Goal: Information Seeking & Learning: Learn about a topic

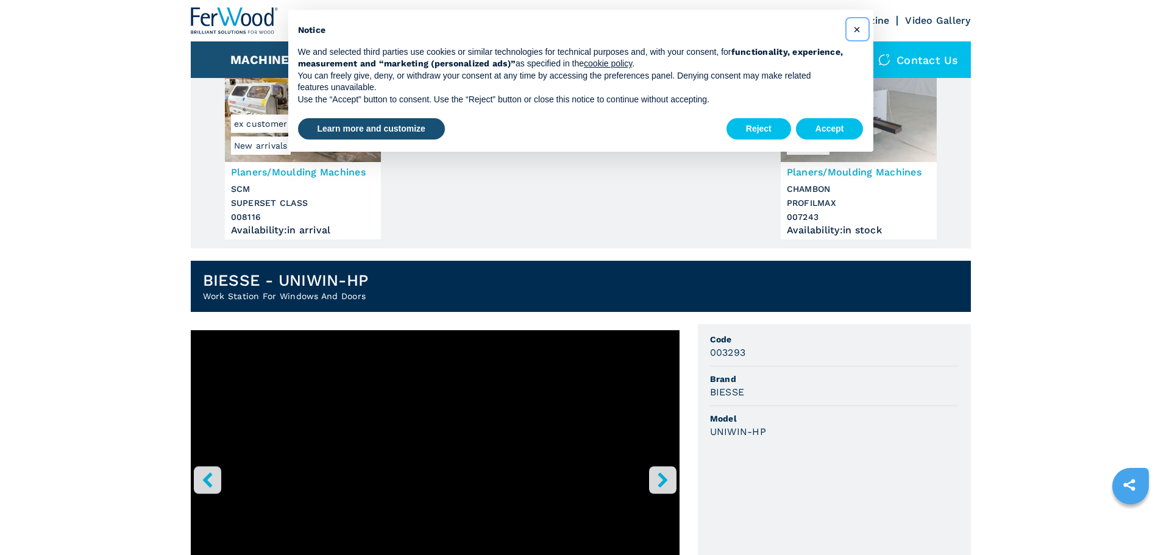
click at [857, 34] on span "×" at bounding box center [856, 29] width 7 height 15
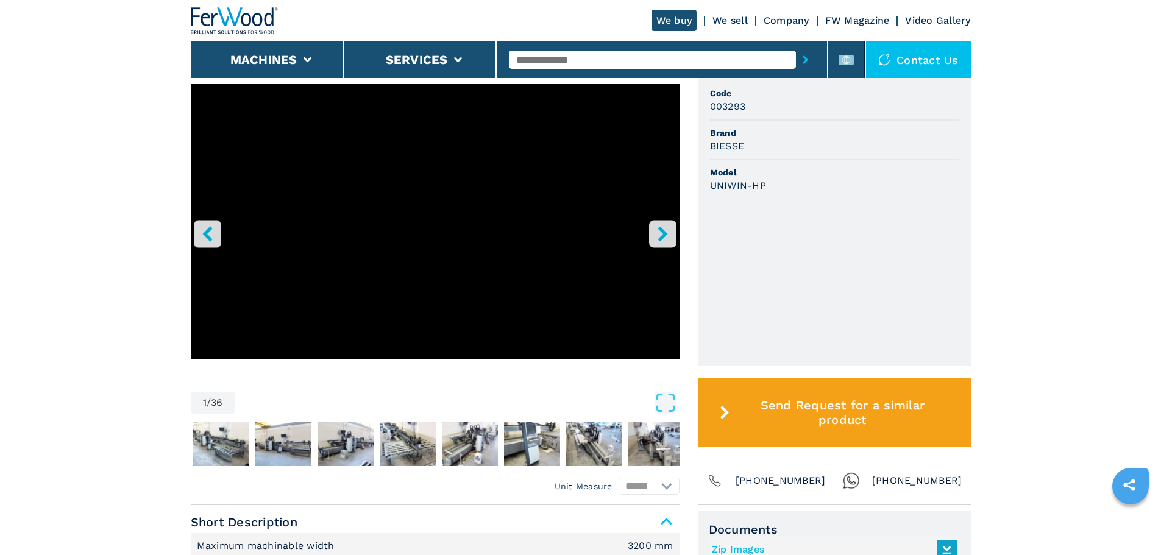
scroll to position [366, 0]
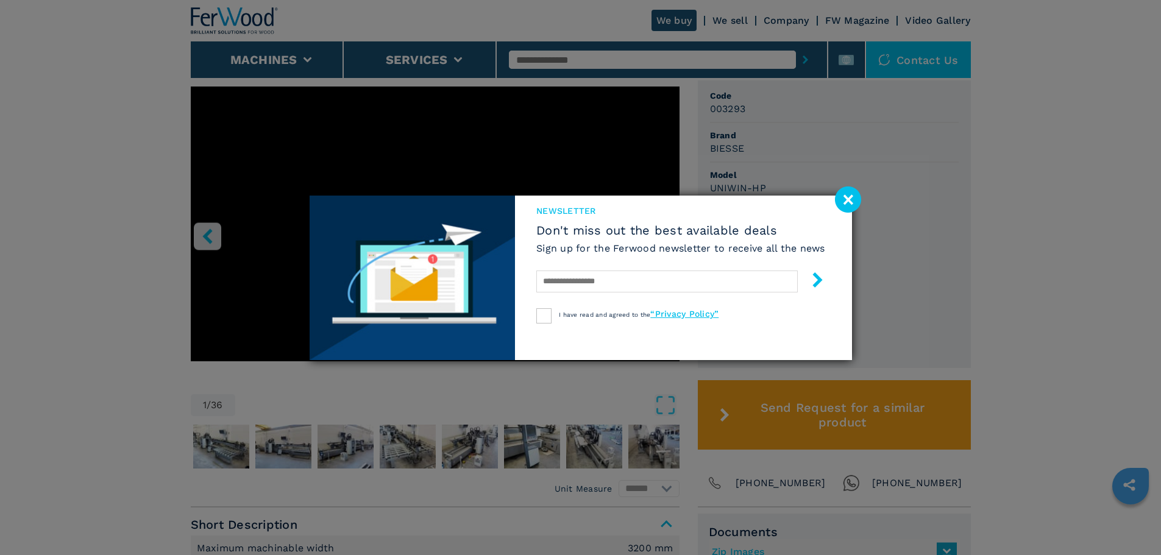
click at [856, 196] on image at bounding box center [848, 200] width 26 height 26
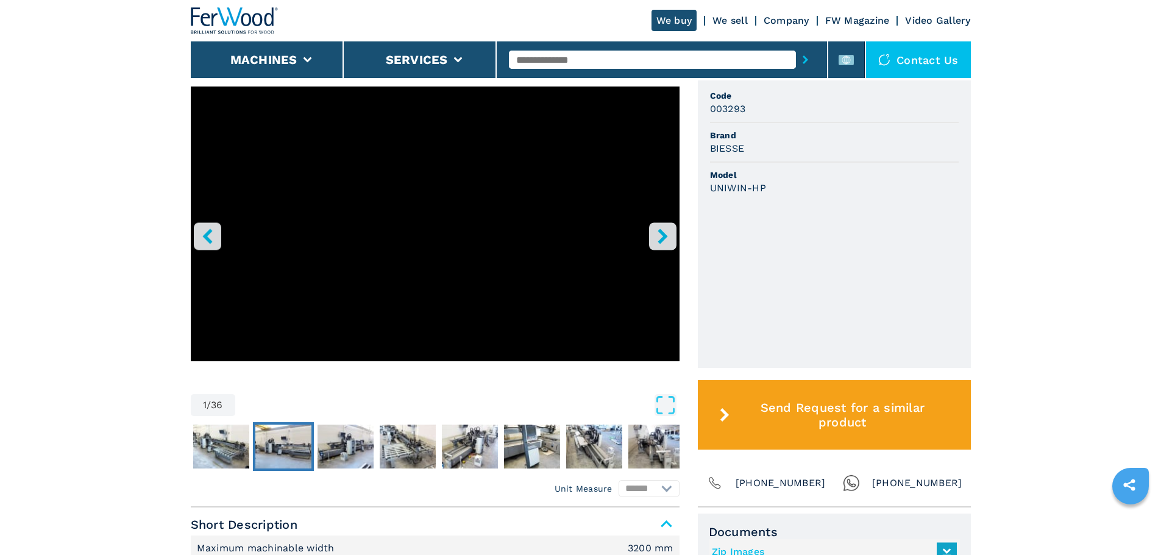
click at [296, 437] on img "Go to Slide 3" at bounding box center [283, 447] width 56 height 44
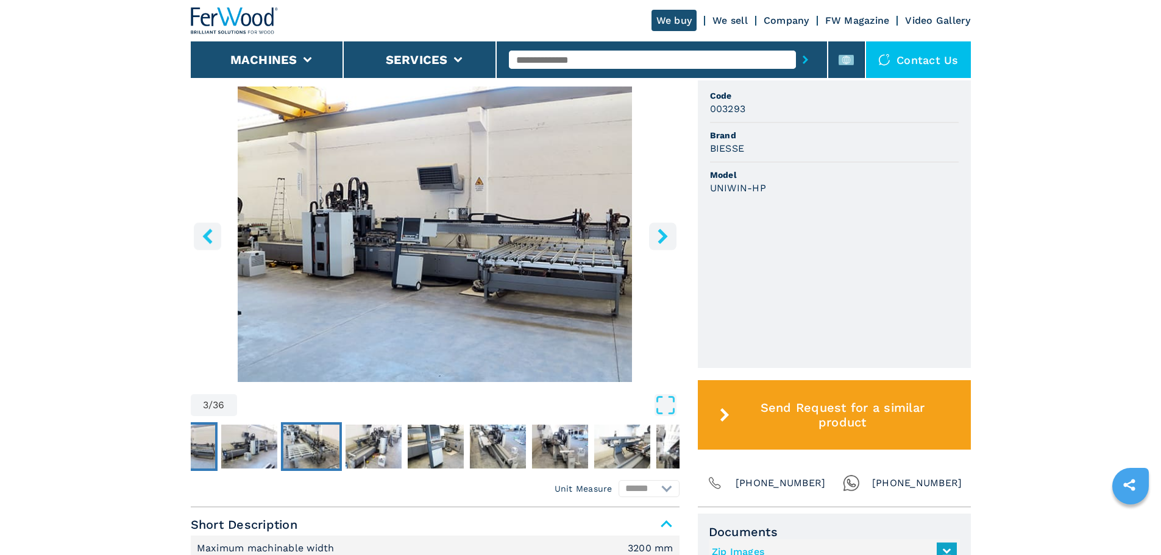
click at [333, 443] on img "Go to Slide 5" at bounding box center [311, 447] width 56 height 44
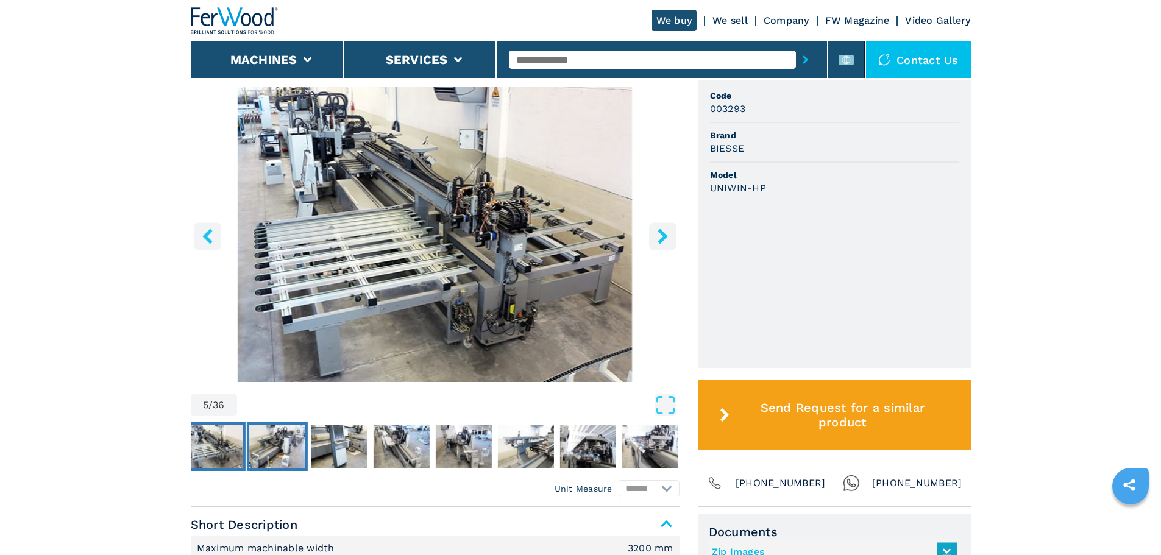
click at [294, 447] on img "Go to Slide 6" at bounding box center [277, 447] width 56 height 44
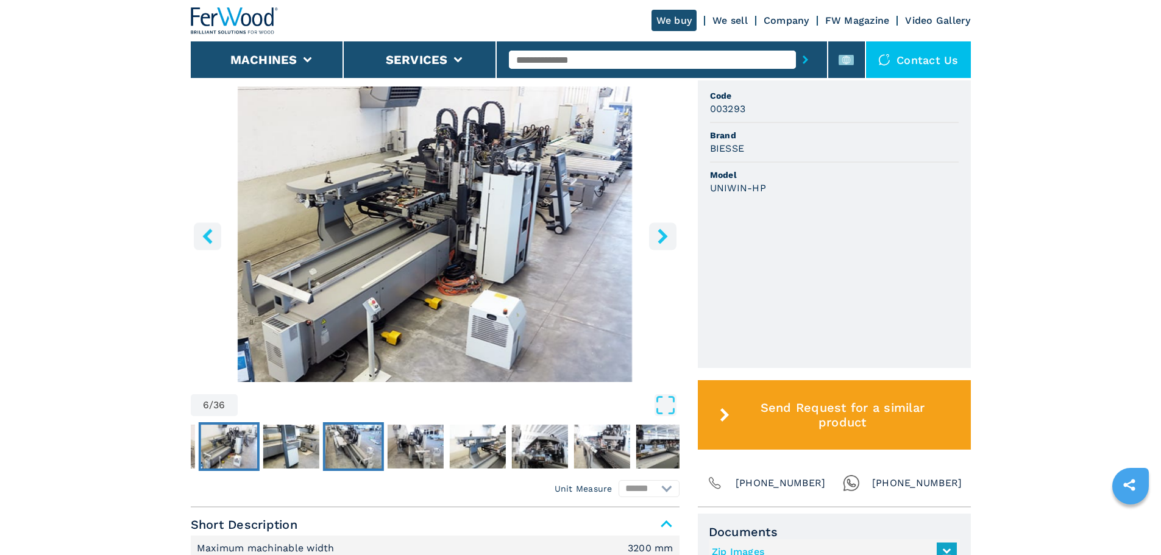
click at [335, 447] on img "Go to Slide 8" at bounding box center [353, 447] width 56 height 44
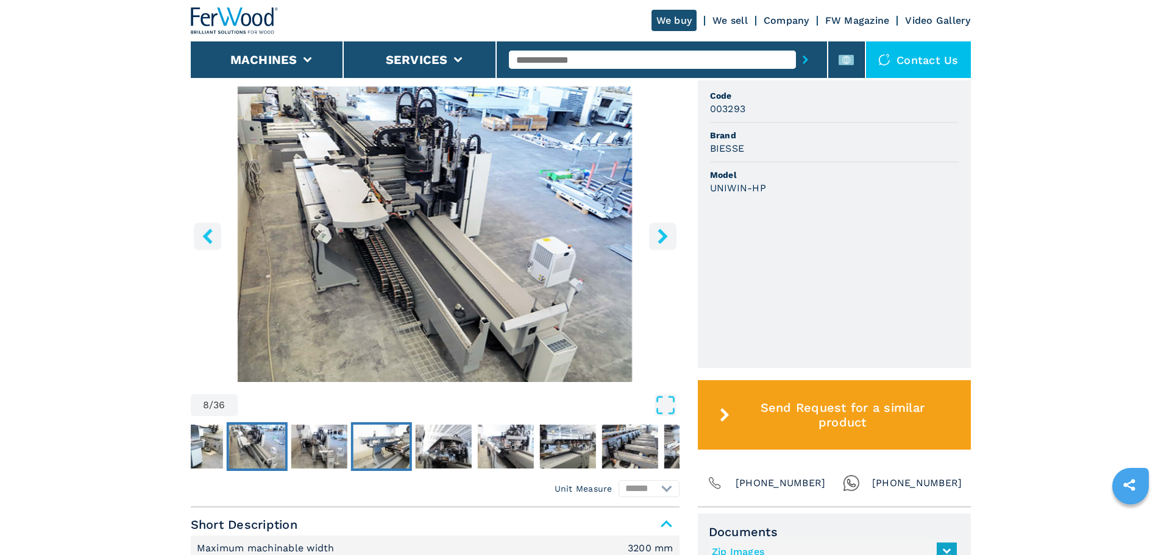
click at [374, 447] on img "Go to Slide 10" at bounding box center [381, 447] width 56 height 44
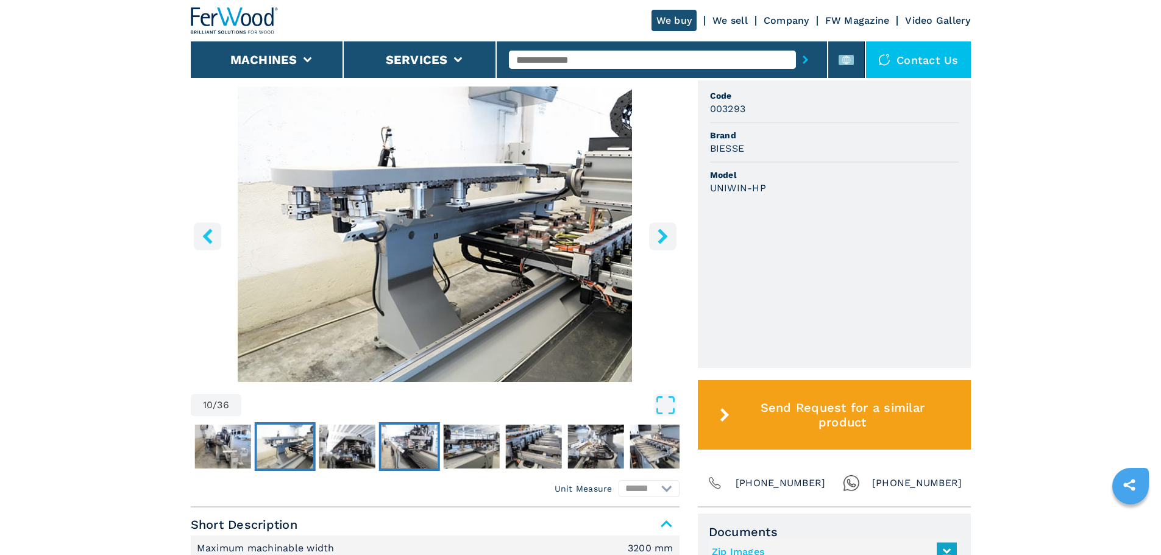
click at [403, 442] on img "Go to Slide 12" at bounding box center [409, 447] width 56 height 44
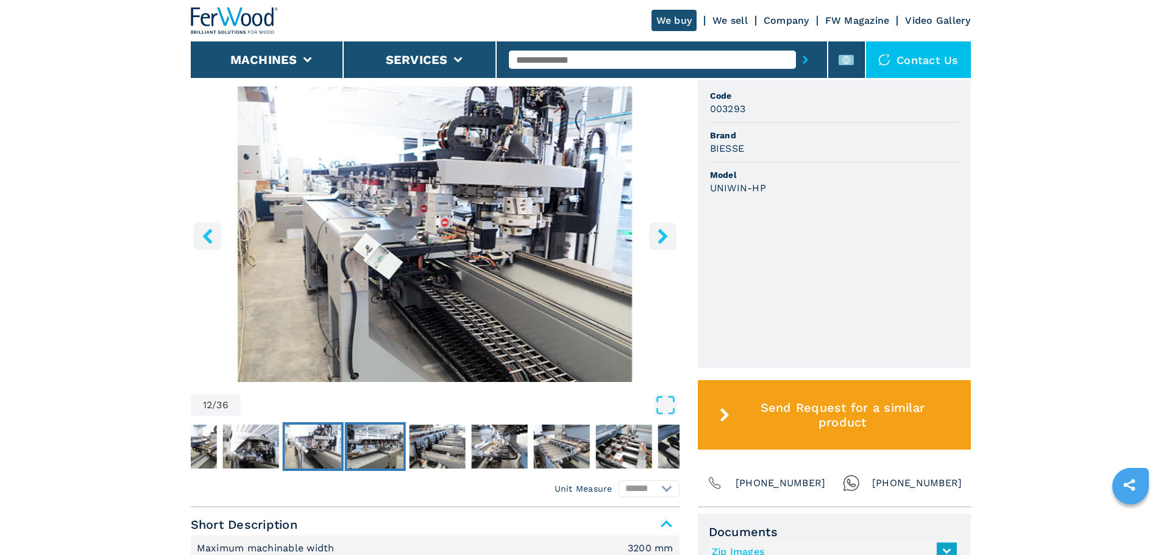
click at [392, 444] on img "Go to Slide 13" at bounding box center [375, 447] width 56 height 44
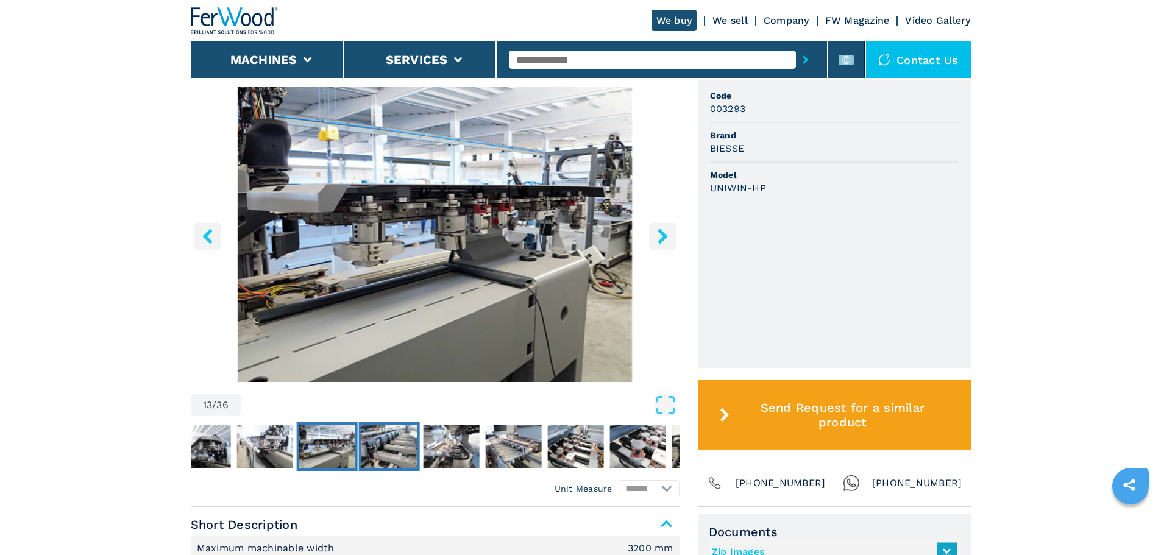
click at [392, 442] on img "Go to Slide 14" at bounding box center [389, 447] width 56 height 44
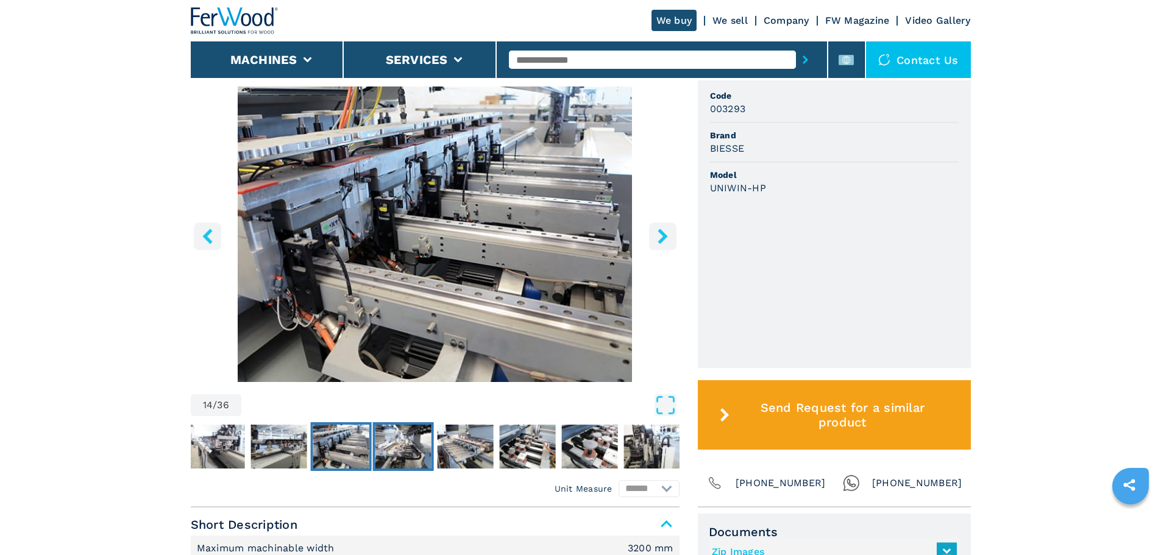
click at [402, 442] on img "Go to Slide 15" at bounding box center [403, 447] width 56 height 44
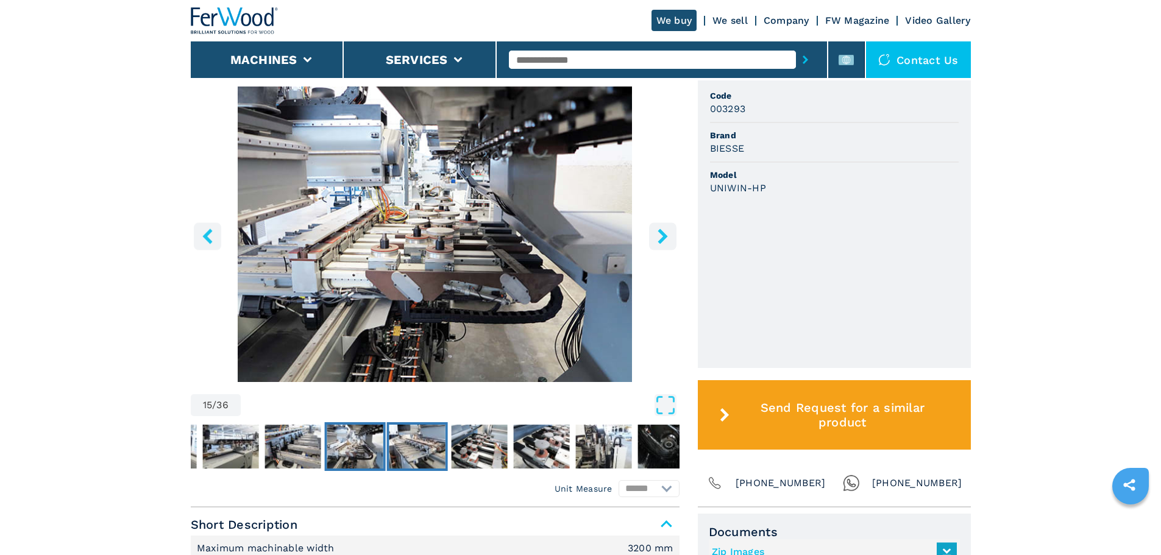
click at [402, 441] on img "Go to Slide 16" at bounding box center [417, 447] width 56 height 44
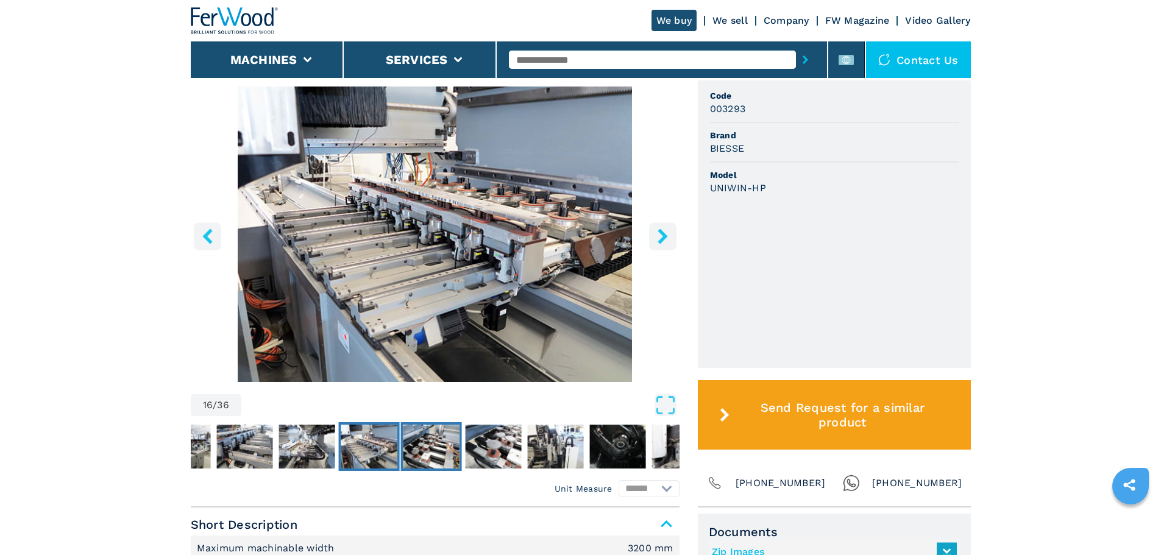
click at [433, 442] on img "Go to Slide 17" at bounding box center [431, 447] width 56 height 44
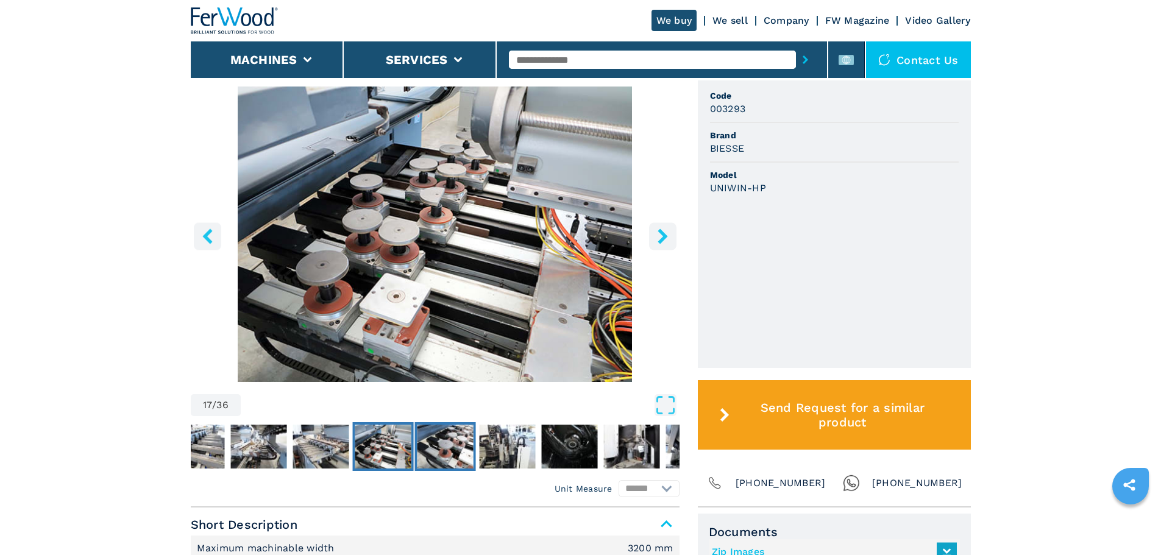
click at [457, 441] on img "Go to Slide 18" at bounding box center [445, 447] width 56 height 44
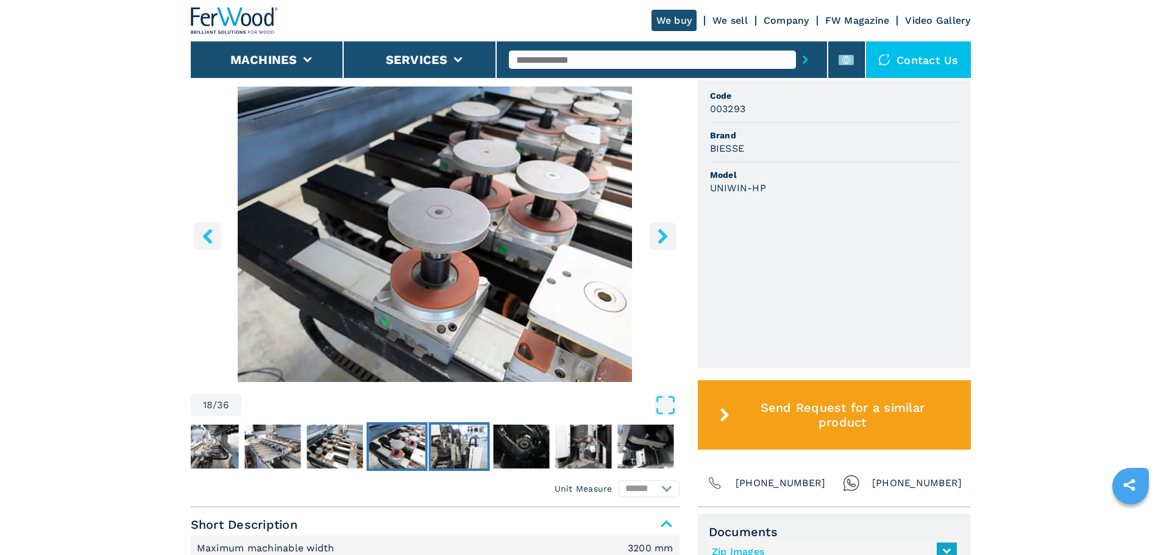
click at [458, 443] on img "Go to Slide 19" at bounding box center [459, 447] width 56 height 44
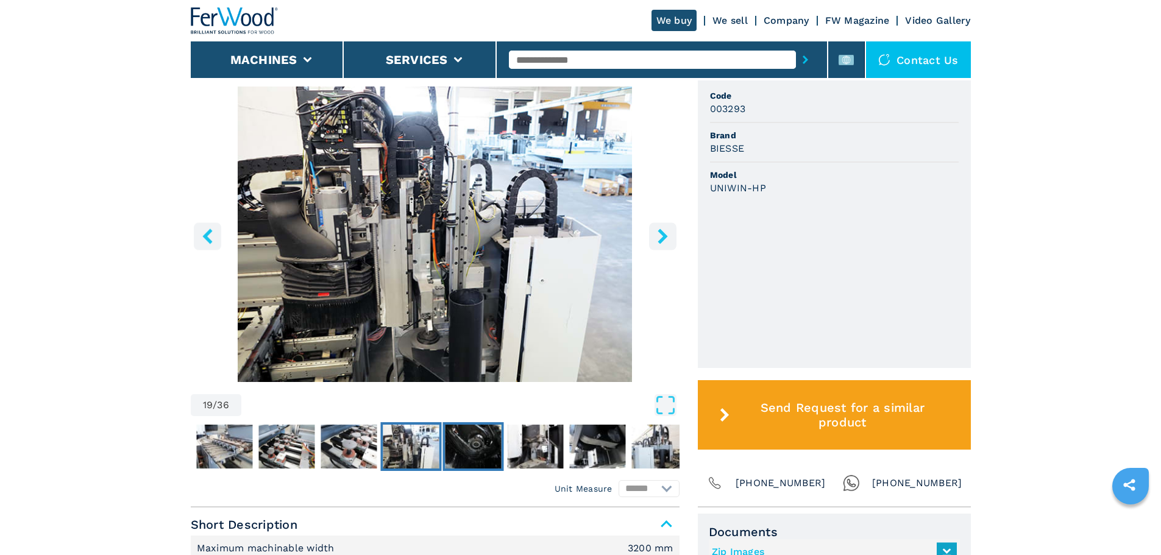
click at [457, 441] on img "Go to Slide 20" at bounding box center [473, 447] width 56 height 44
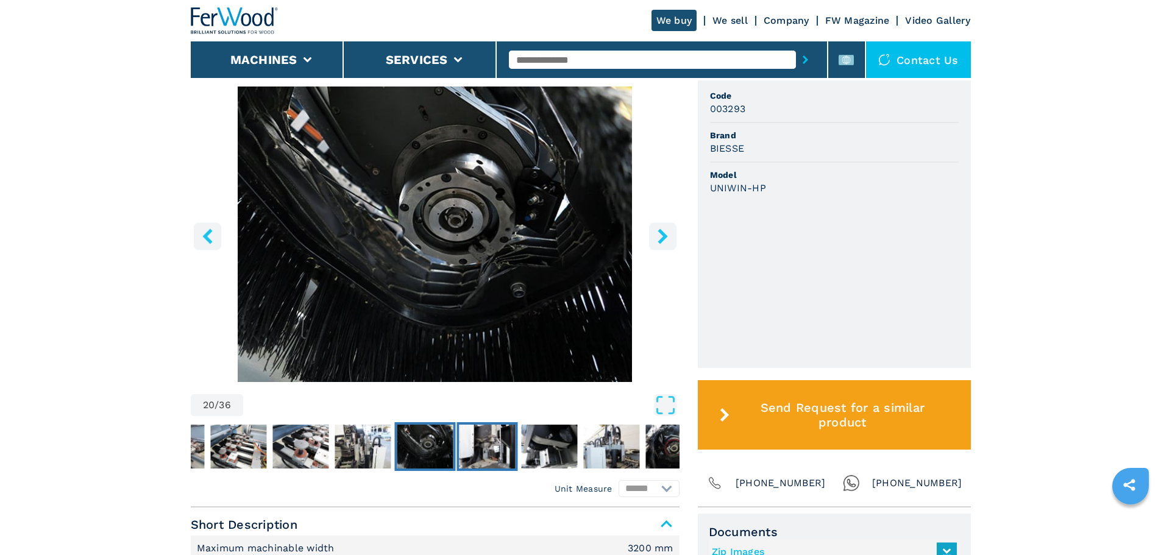
click at [488, 442] on img "Go to Slide 21" at bounding box center [487, 447] width 56 height 44
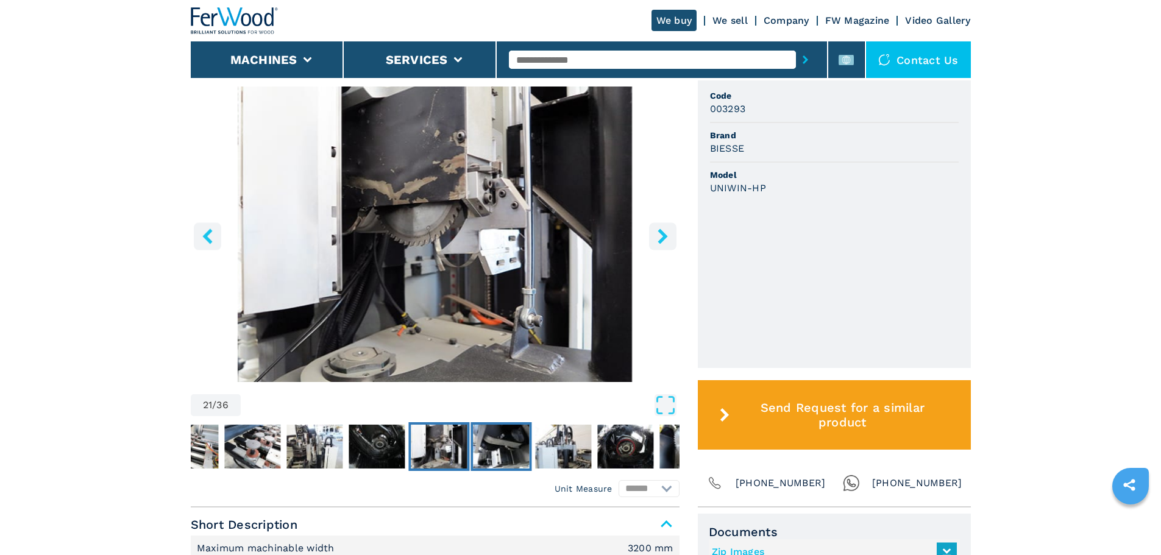
click at [506, 444] on img "Go to Slide 22" at bounding box center [501, 447] width 56 height 44
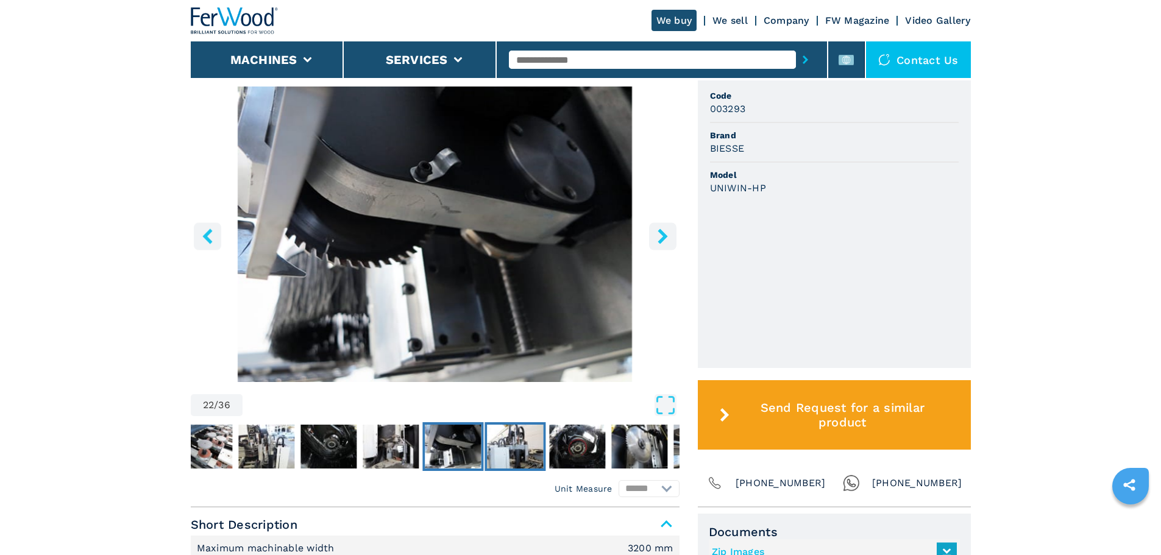
click at [502, 442] on img "Go to Slide 23" at bounding box center [515, 447] width 56 height 44
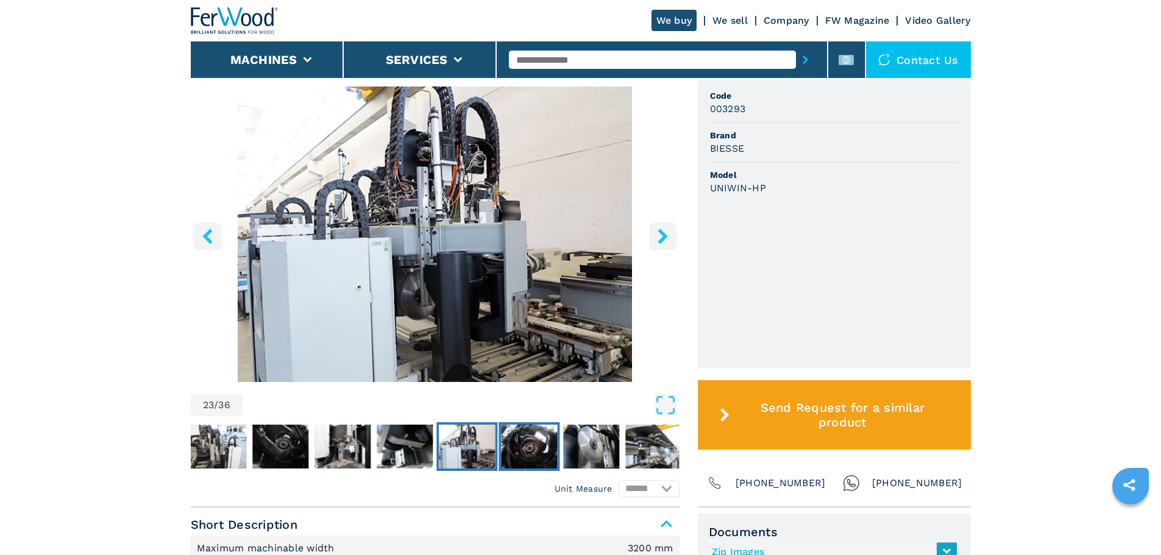
click at [513, 443] on img "Go to Slide 24" at bounding box center [529, 447] width 56 height 44
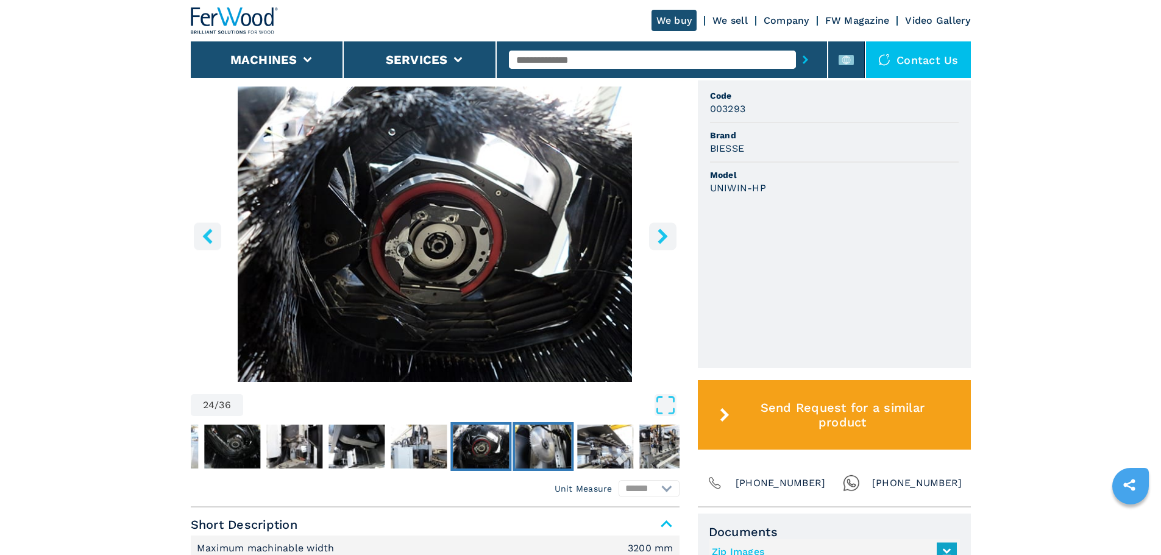
click at [541, 441] on img "Go to Slide 25" at bounding box center [543, 447] width 56 height 44
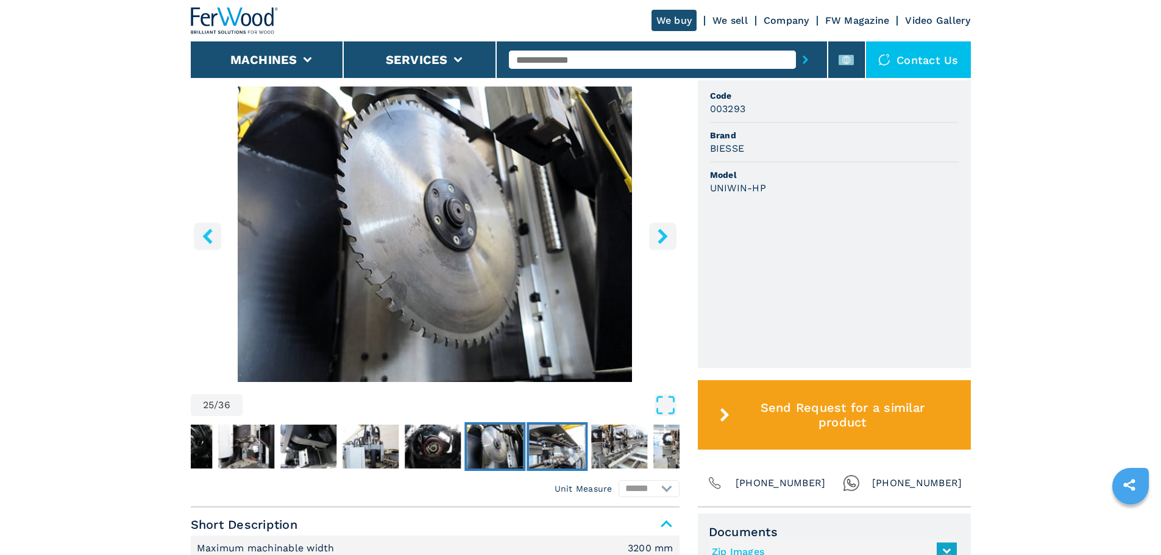
click at [560, 440] on img "Go to Slide 26" at bounding box center [557, 447] width 56 height 44
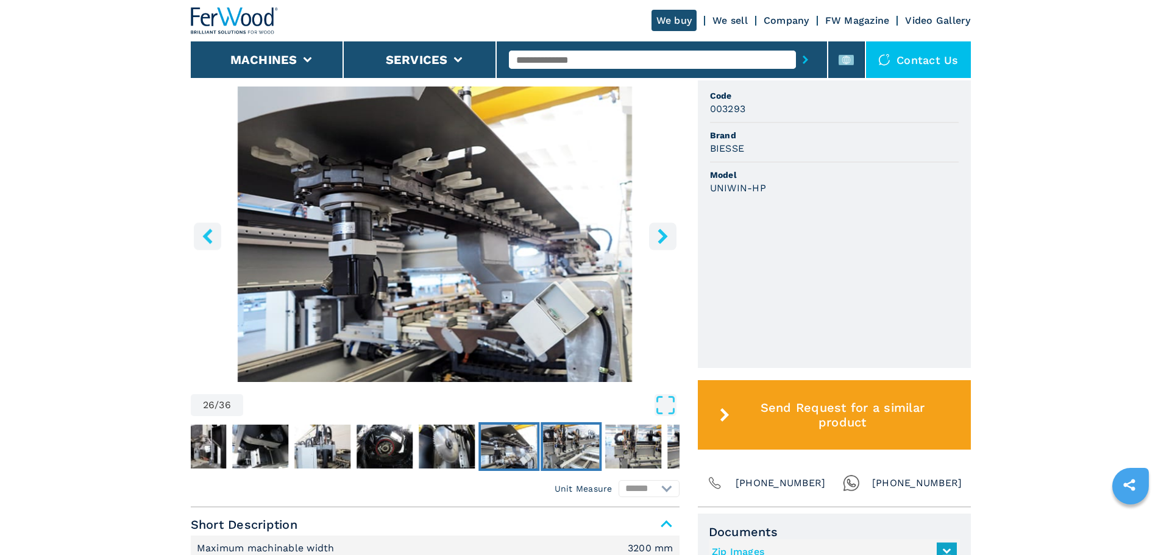
click at [564, 439] on img "Go to Slide 27" at bounding box center [571, 447] width 56 height 44
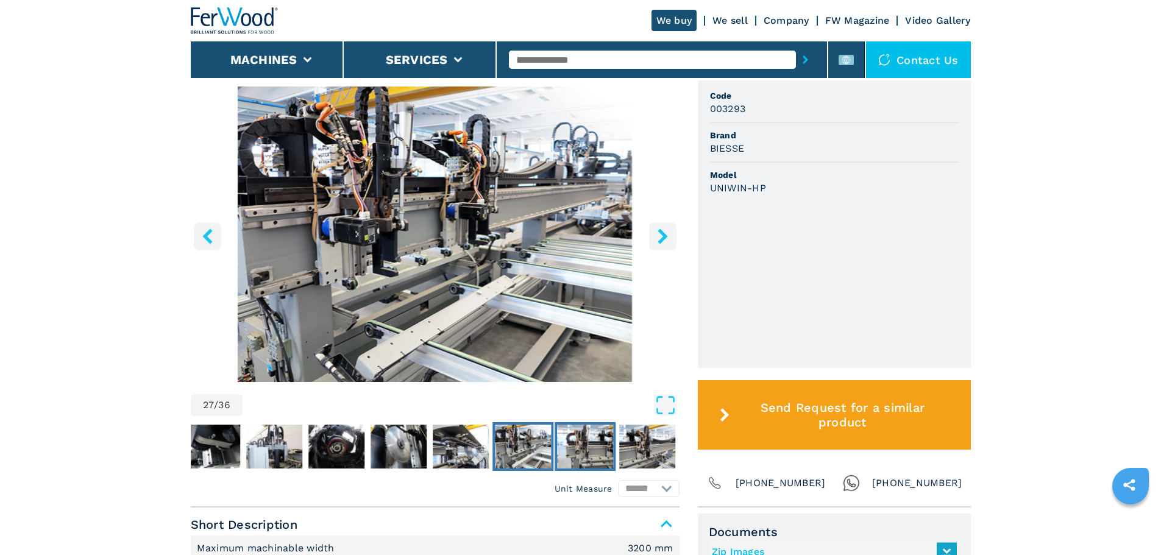
click at [575, 438] on img "Go to Slide 28" at bounding box center [585, 447] width 56 height 44
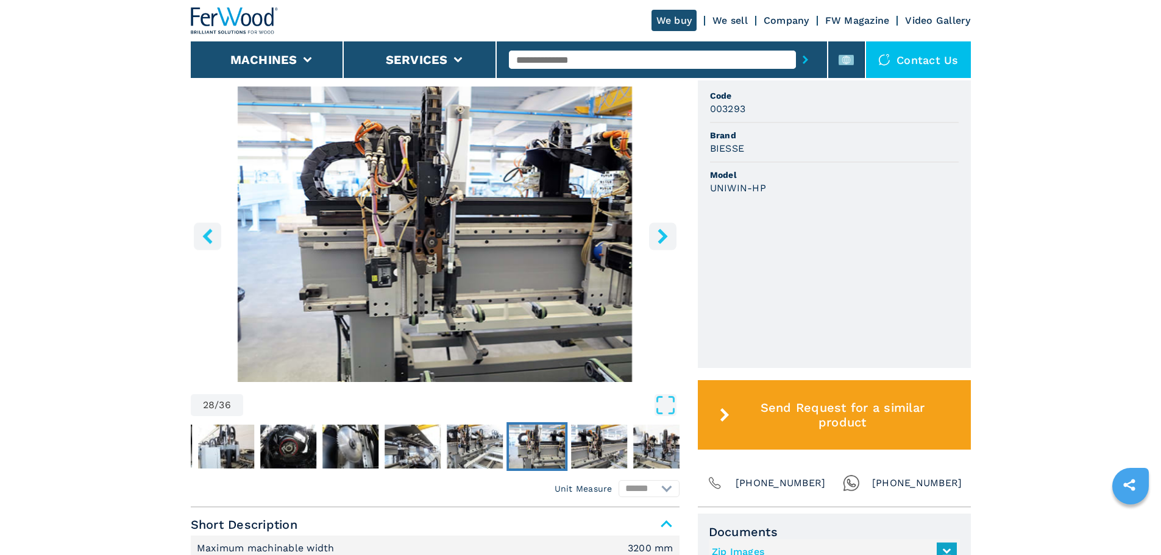
click at [1091, 265] on main "HOMEPAGE | machines | door and window machining | work station for windows and …" at bounding box center [580, 459] width 1161 height 1651
click at [670, 240] on icon "right-button" at bounding box center [662, 236] width 15 height 15
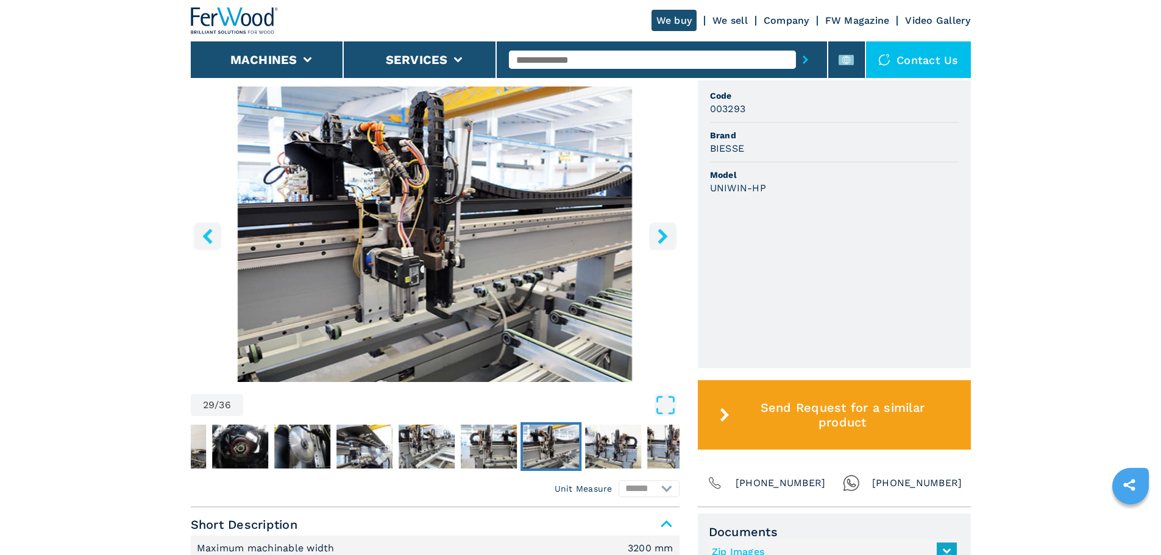
click at [666, 242] on icon "right-button" at bounding box center [662, 236] width 15 height 15
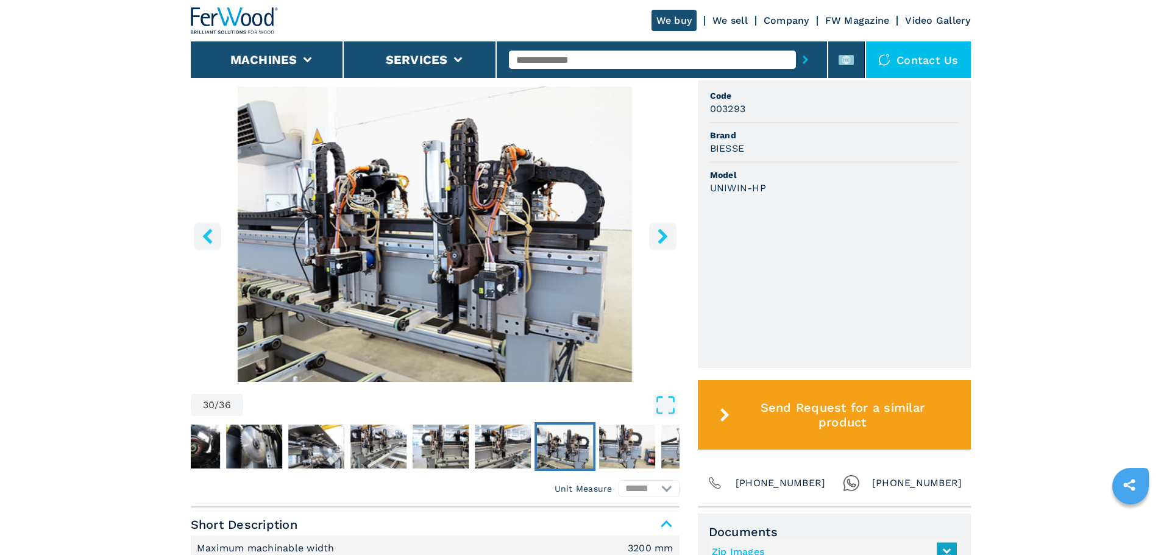
click at [666, 242] on icon "right-button" at bounding box center [662, 236] width 15 height 15
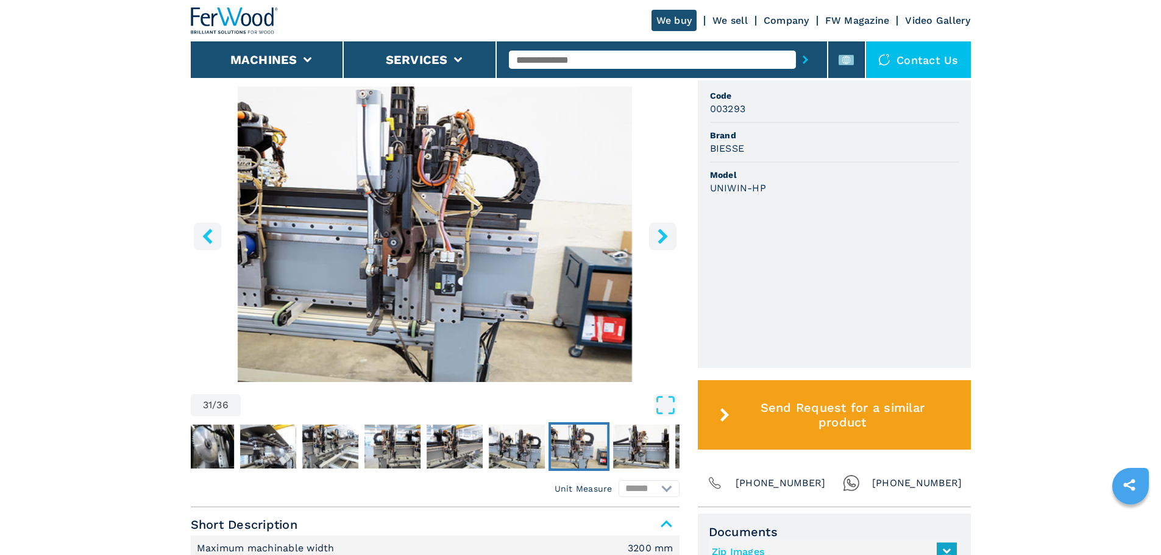
click at [656, 233] on icon "right-button" at bounding box center [662, 236] width 15 height 15
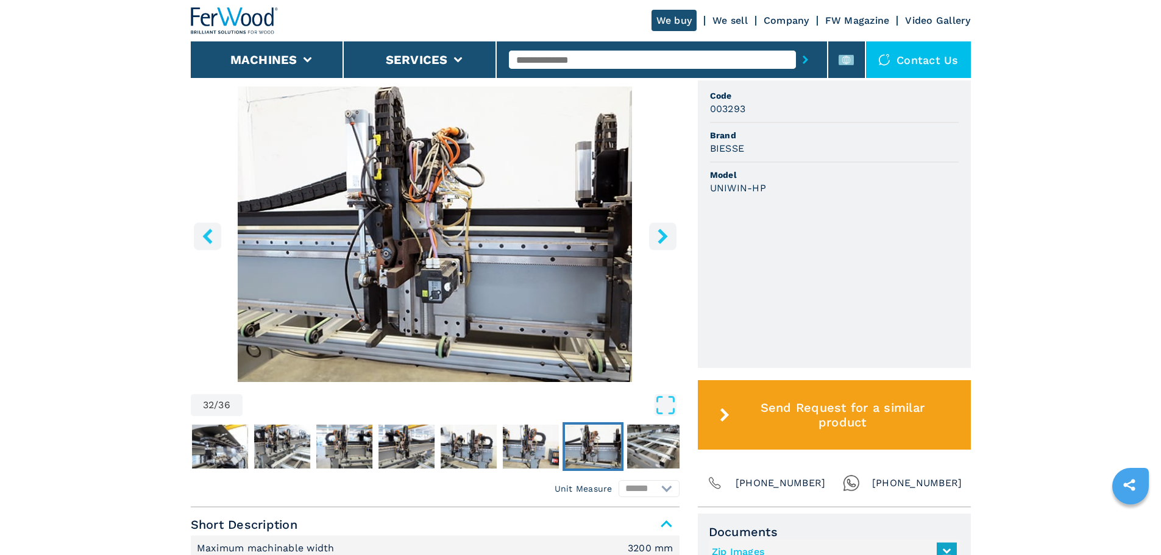
click at [656, 233] on icon "right-button" at bounding box center [662, 236] width 15 height 15
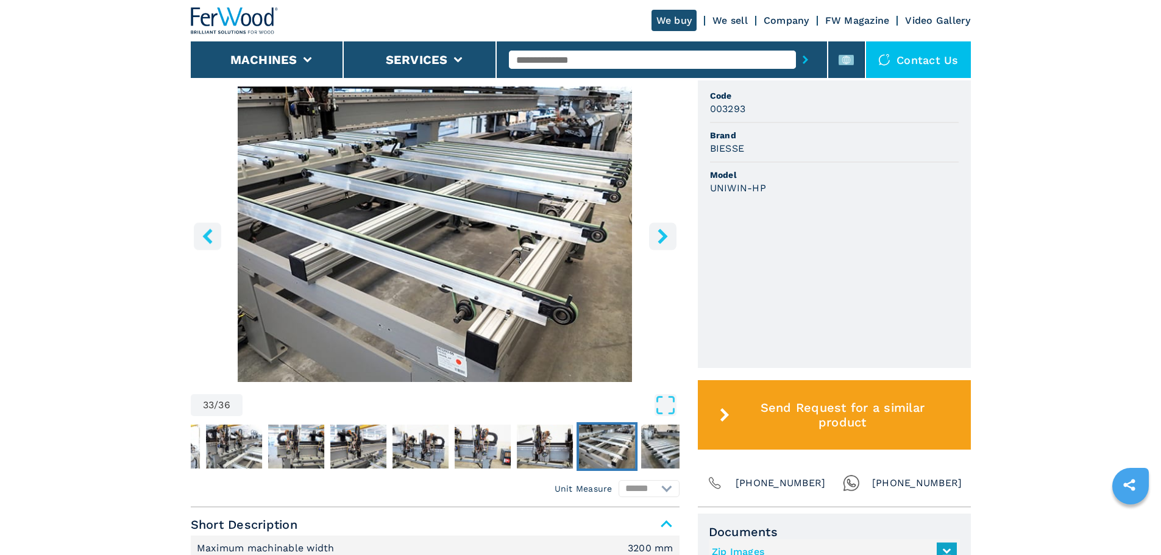
click at [662, 229] on button "right-button" at bounding box center [662, 235] width 27 height 27
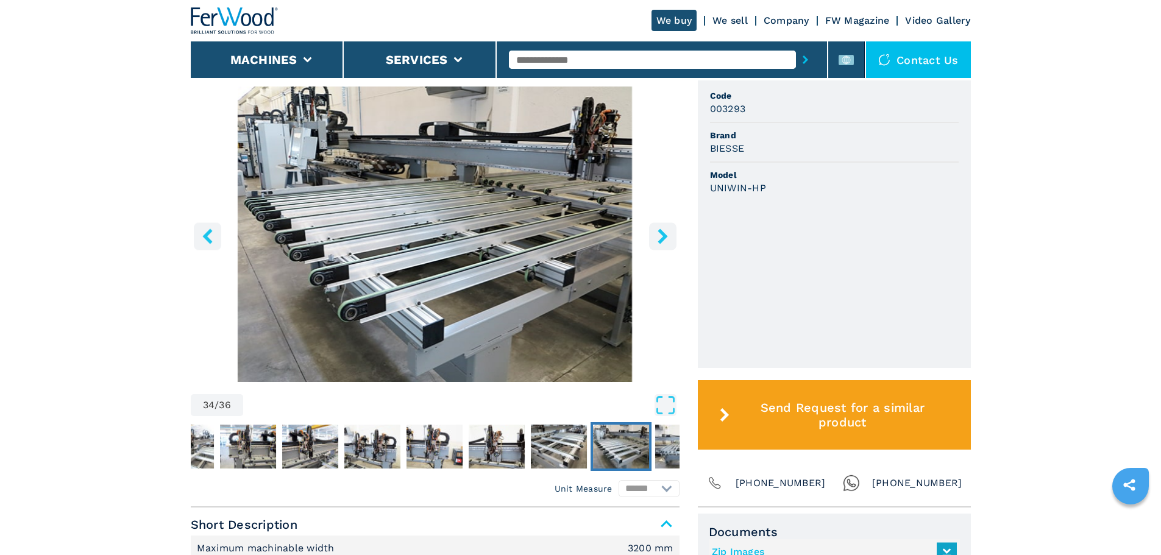
click at [660, 228] on button "right-button" at bounding box center [662, 235] width 27 height 27
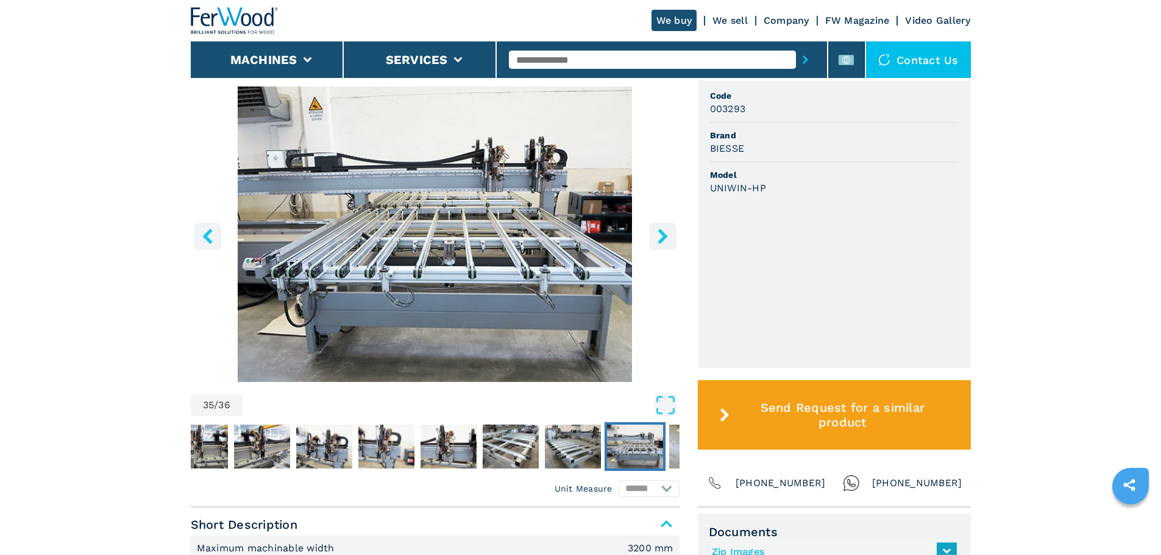
click at [662, 230] on icon "right-button" at bounding box center [662, 236] width 15 height 15
